Goal: Task Accomplishment & Management: Use online tool/utility

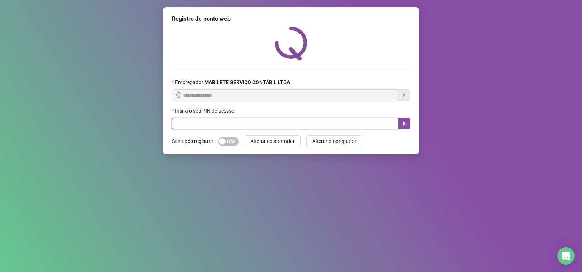
click at [287, 122] on input "text" at bounding box center [285, 124] width 227 height 12
type input "*****"
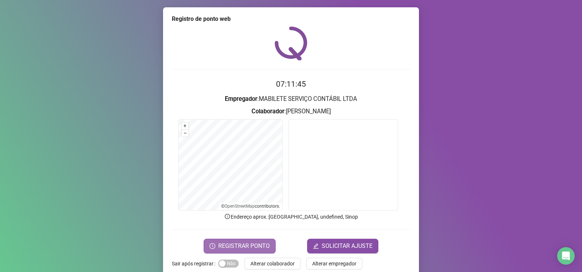
click at [256, 242] on span "REGISTRAR PONTO" at bounding box center [244, 246] width 52 height 9
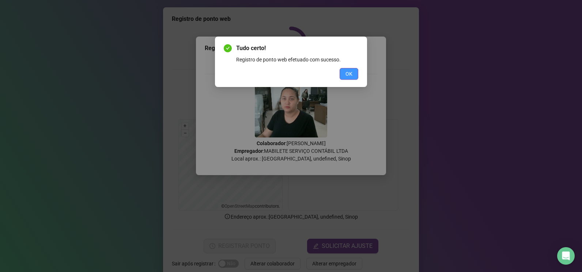
click at [349, 76] on span "OK" at bounding box center [348, 74] width 7 height 8
